Goal: Transaction & Acquisition: Download file/media

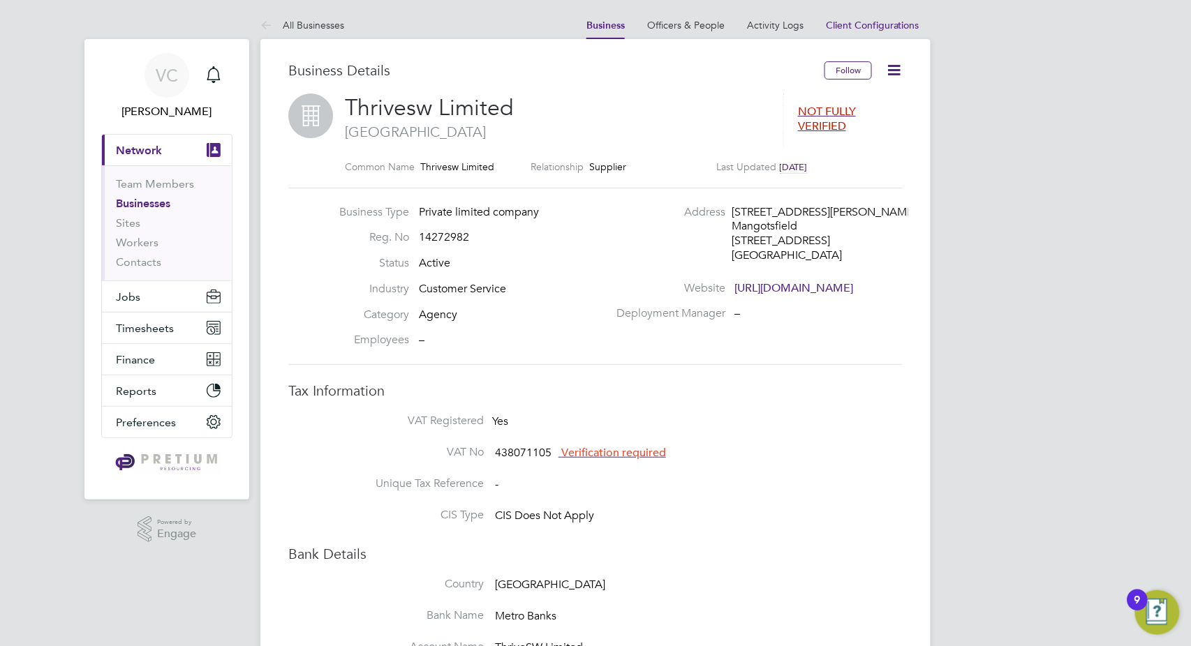
click at [134, 367] on button "Finance" at bounding box center [167, 359] width 130 height 31
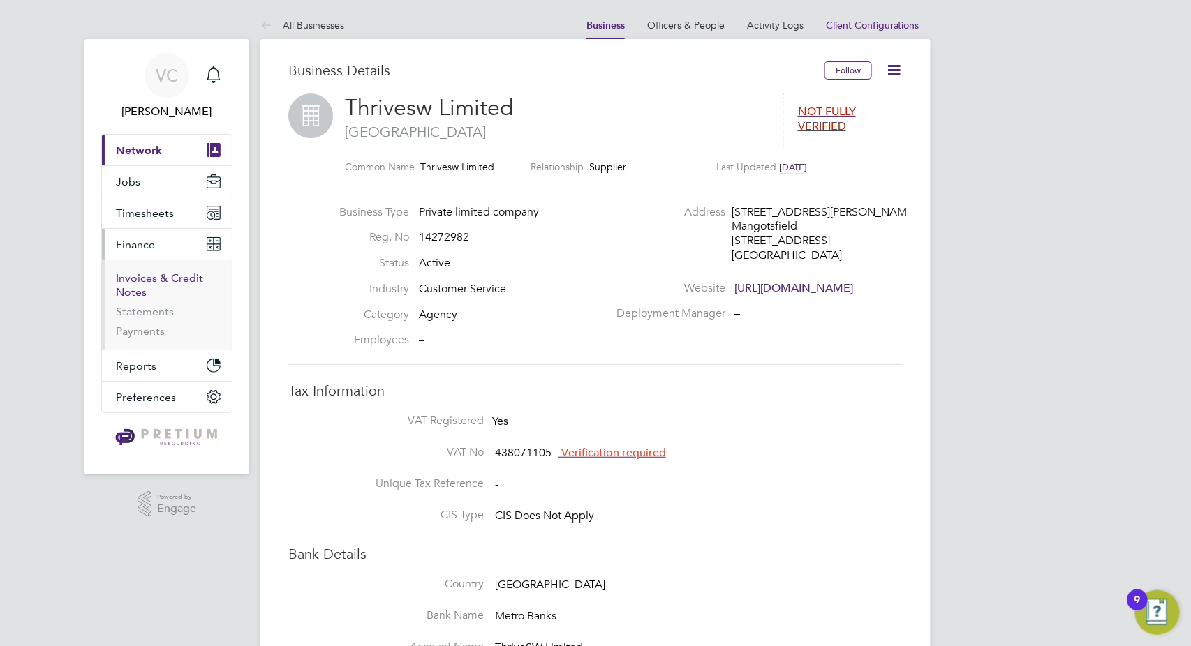
click at [151, 279] on link "Invoices & Credit Notes" at bounding box center [159, 285] width 87 height 27
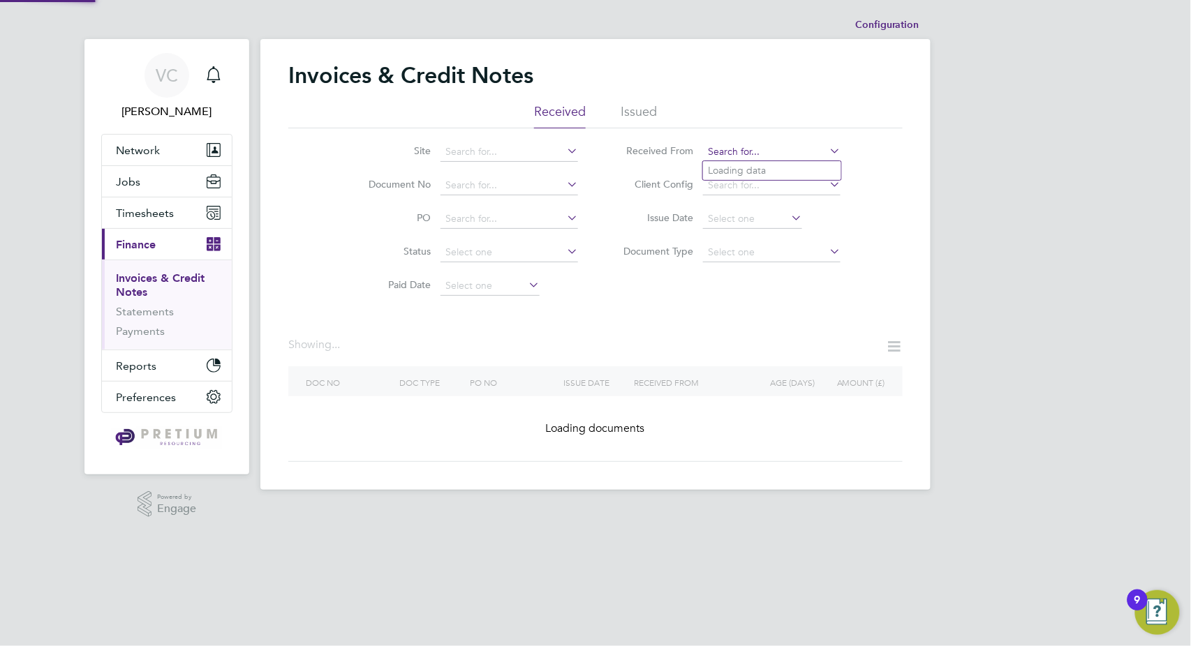
click at [780, 151] on input at bounding box center [772, 152] width 138 height 20
click at [774, 172] on li "Pretiu m Payroll Limited" at bounding box center [772, 170] width 138 height 19
type input "Pretium Payroll Limited"
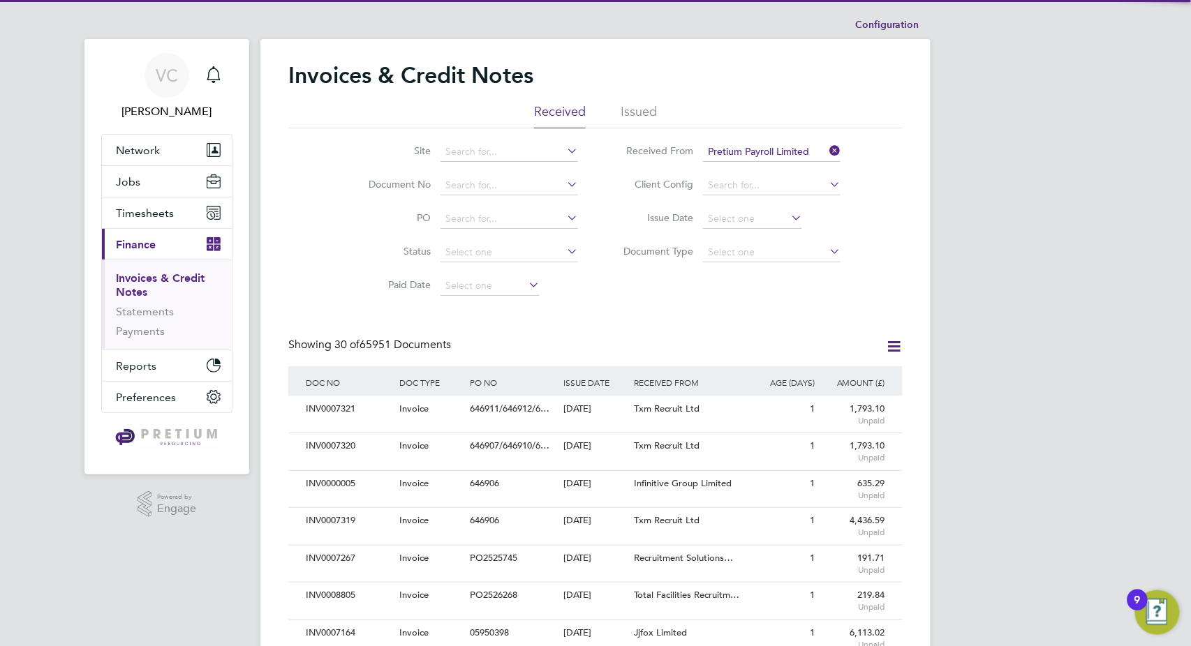
scroll to position [27, 94]
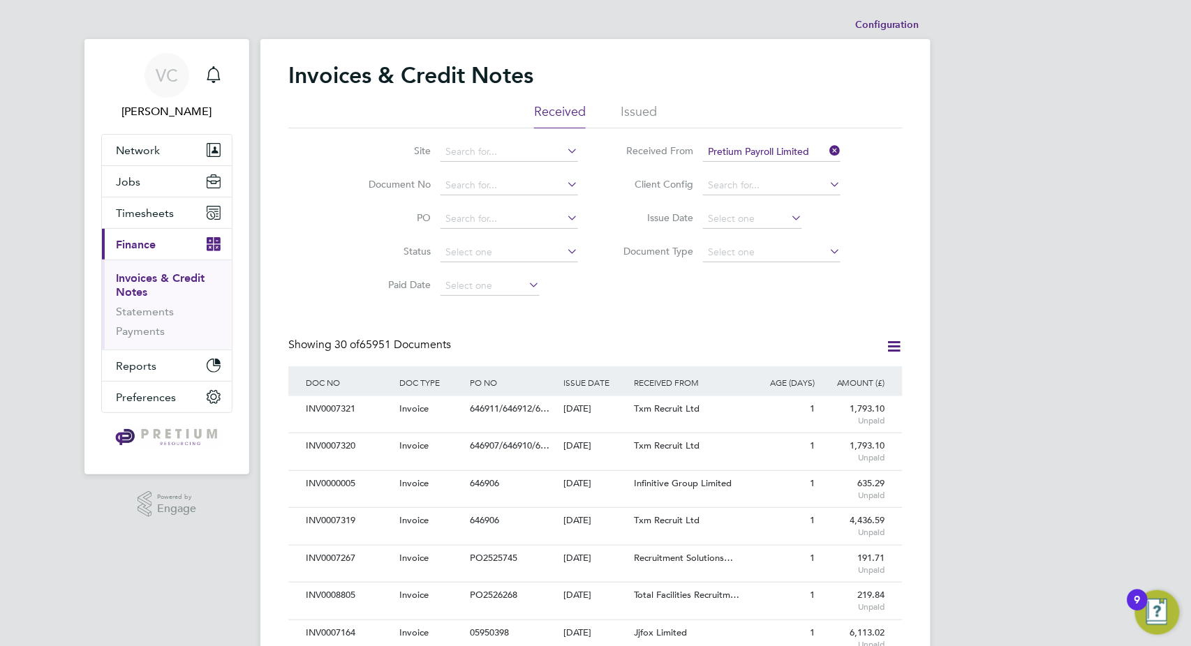
click at [893, 346] on icon at bounding box center [893, 346] width 17 height 17
click at [843, 371] on li "Download invoices" at bounding box center [836, 380] width 132 height 20
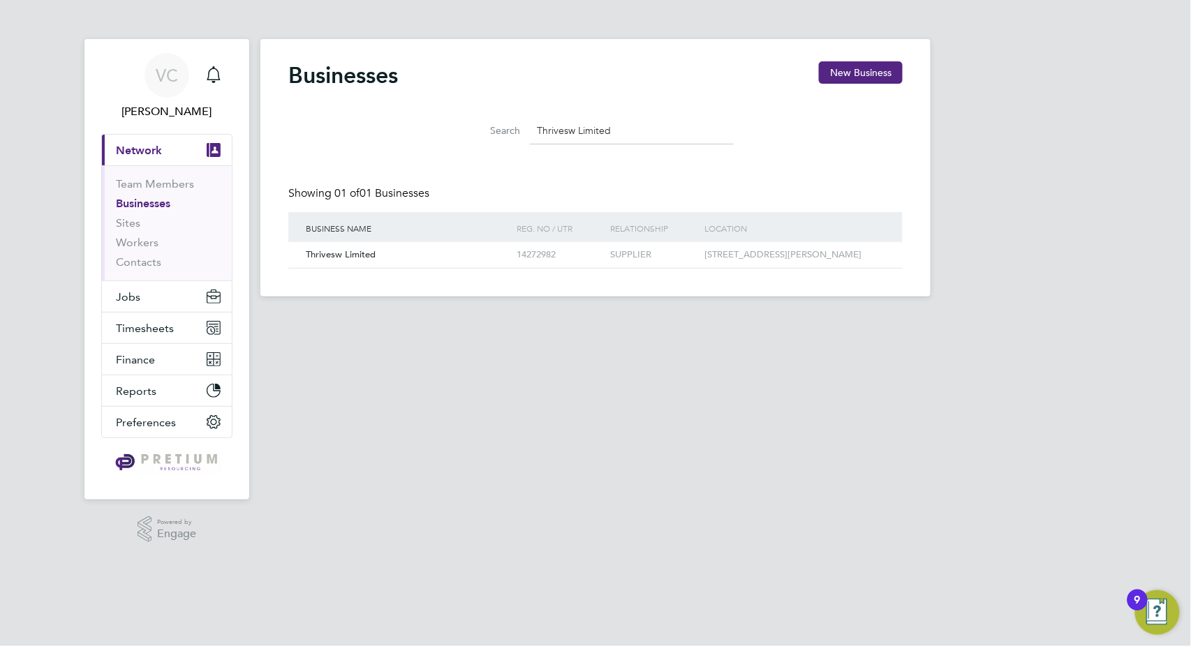
scroll to position [27, 212]
click at [528, 319] on html "VC [PERSON_NAME] Notifications Applications: Current page: Network Team Members…" at bounding box center [595, 159] width 1191 height 319
